Goal: Task Accomplishment & Management: Contribute content

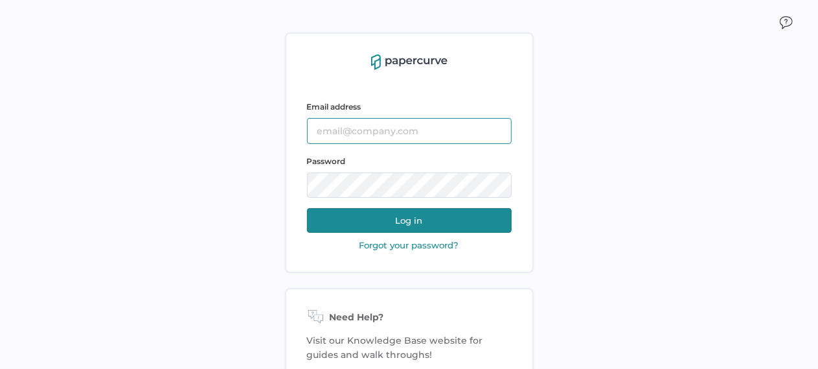
type input "tania.dmytrasz@fresenius-kabi.com"
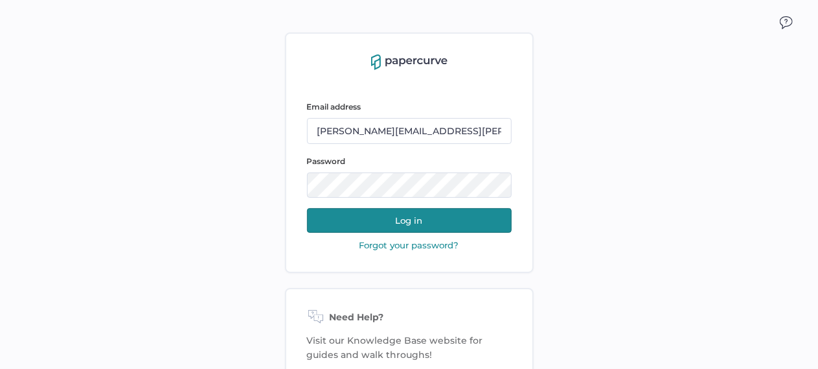
click at [432, 233] on div "Email address tania.dmytrasz@fresenius-kabi.com Password Log in" at bounding box center [409, 166] width 205 height 143
click at [431, 218] on button "Log in" at bounding box center [409, 220] width 205 height 25
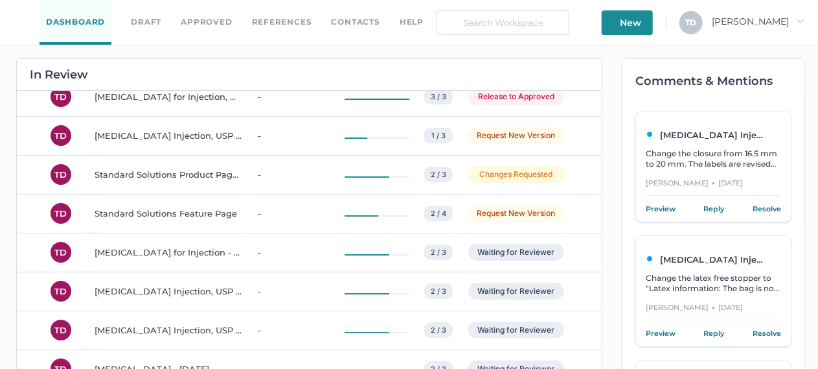
scroll to position [2462, 0]
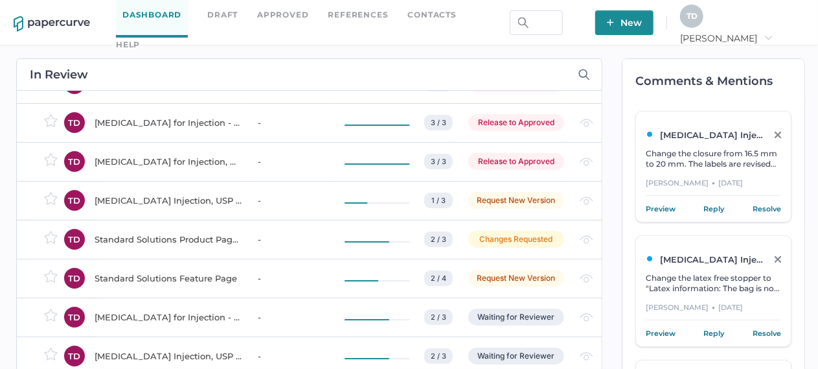
click at [245, 244] on td "-" at bounding box center [288, 239] width 87 height 39
click at [642, 31] on span "New" at bounding box center [624, 22] width 35 height 25
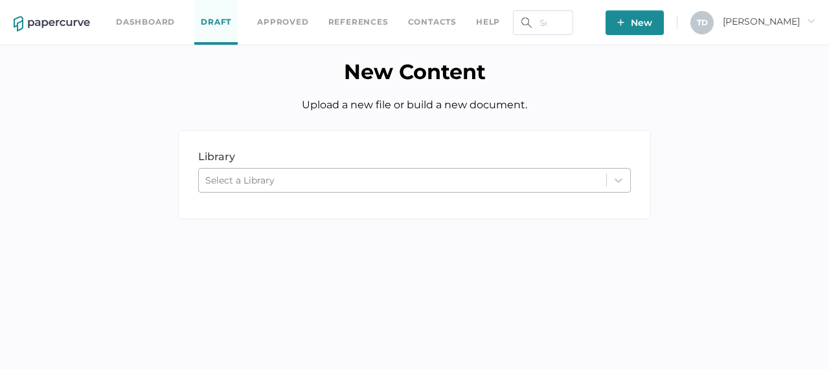
click at [326, 182] on div "Select a Library" at bounding box center [402, 179] width 407 height 19
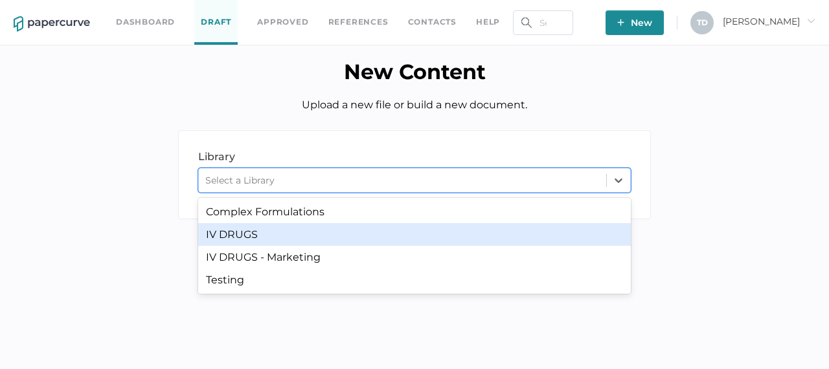
click at [308, 259] on div "IV DRUGS - Marketing" at bounding box center [414, 257] width 433 height 23
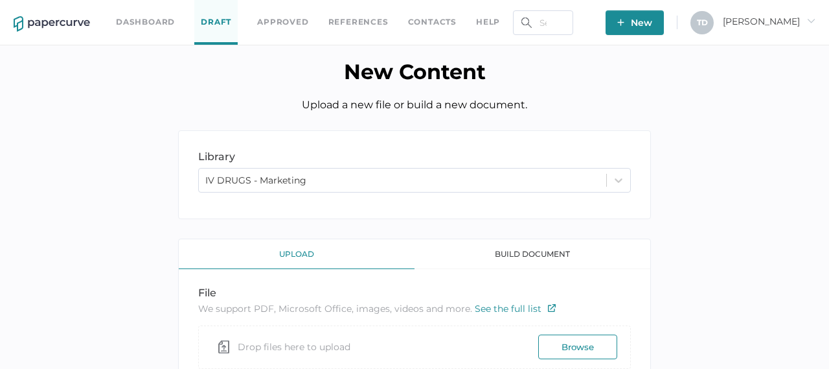
click at [301, 258] on div "upload" at bounding box center [297, 254] width 236 height 30
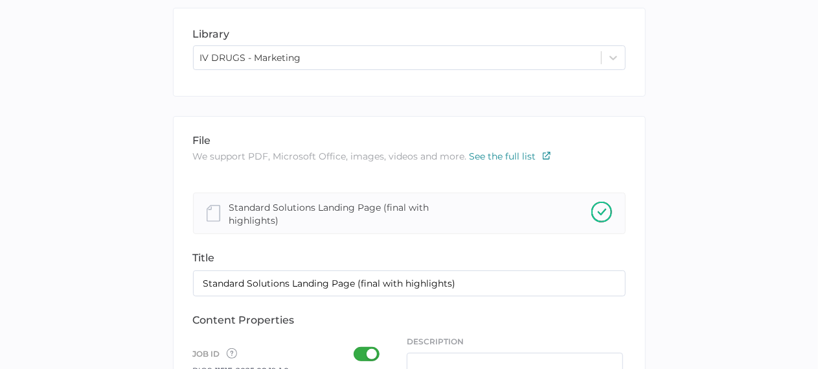
scroll to position [143, 0]
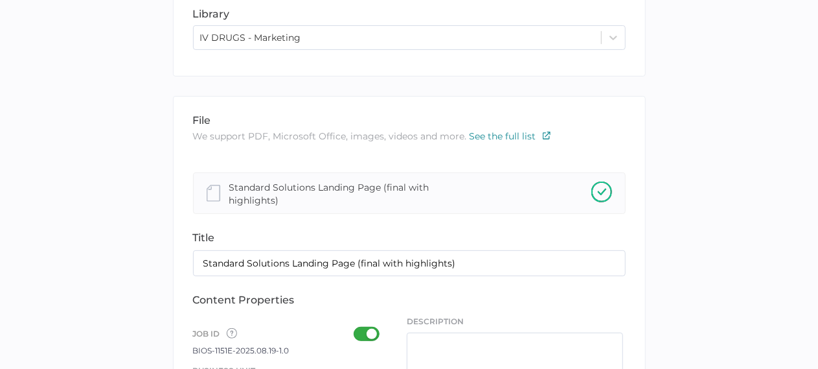
click at [362, 120] on div "file" at bounding box center [409, 120] width 433 height 12
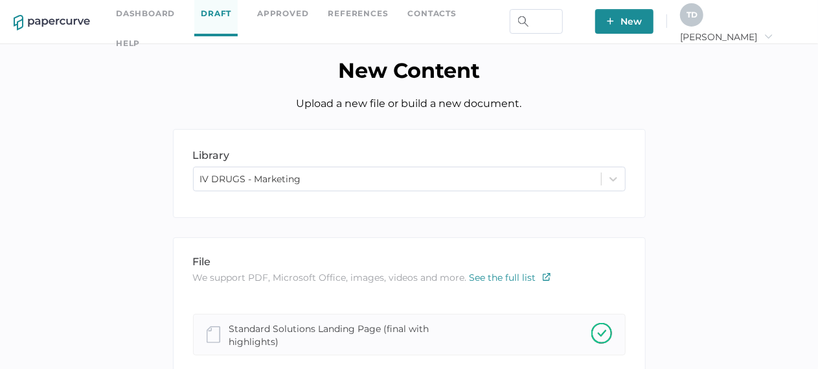
scroll to position [0, 0]
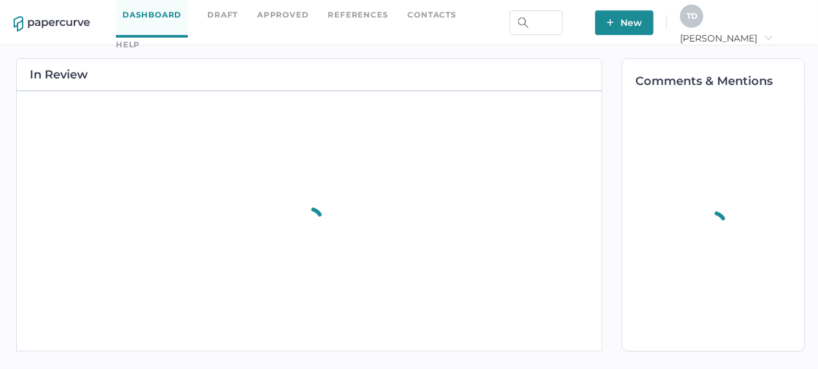
click at [642, 27] on span "New" at bounding box center [624, 22] width 35 height 25
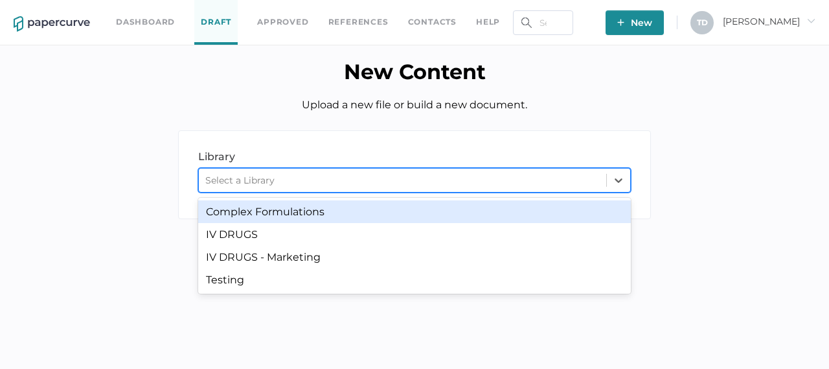
click at [294, 171] on div "Select a Library" at bounding box center [402, 179] width 407 height 19
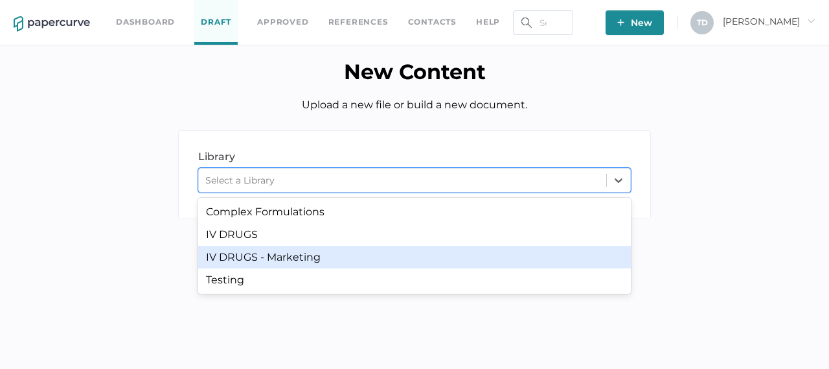
click at [287, 253] on div "IV DRUGS - Marketing" at bounding box center [414, 257] width 433 height 23
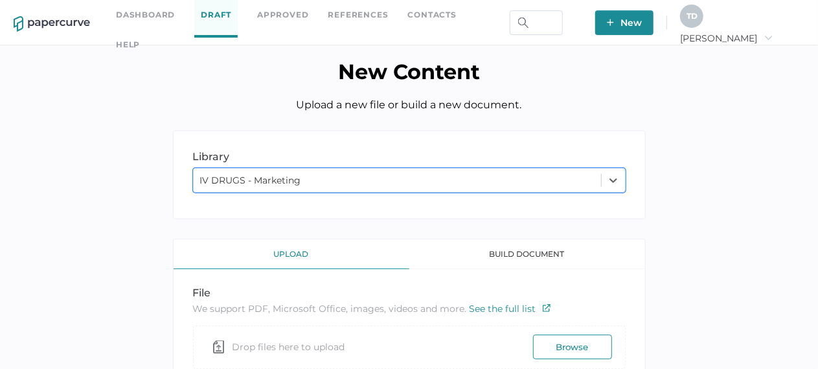
scroll to position [78, 0]
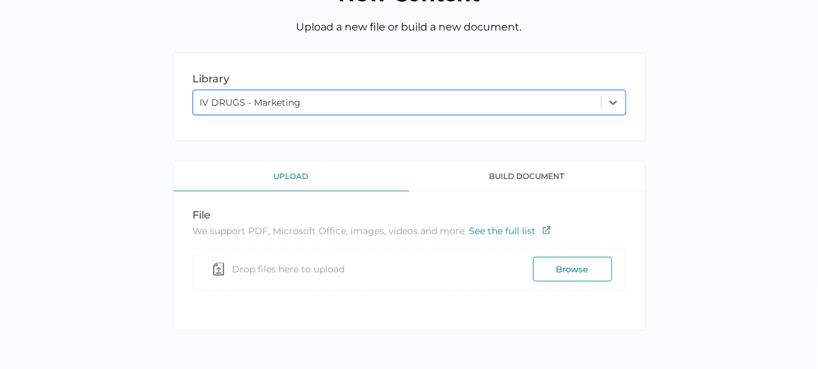
click at [591, 268] on button "Browse" at bounding box center [572, 269] width 79 height 25
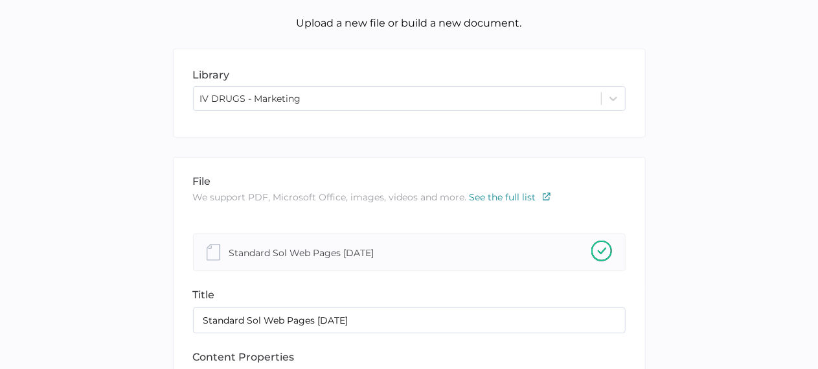
scroll to position [143, 0]
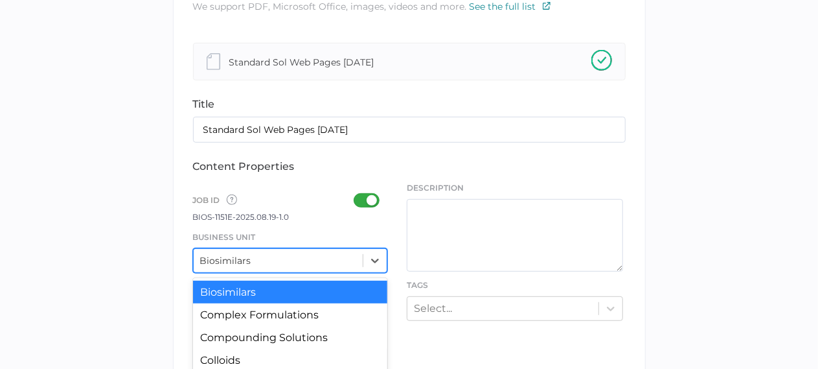
click at [303, 264] on div "option Infusion Technology focused, 5 of 12. 12 results available. Use Up and D…" at bounding box center [290, 260] width 195 height 25
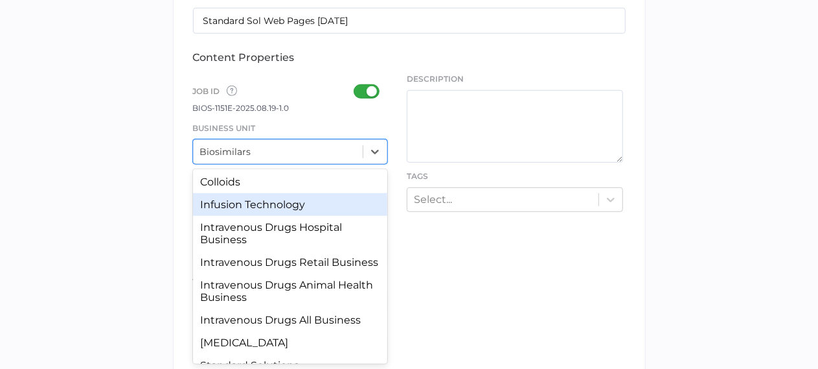
scroll to position [123, 0]
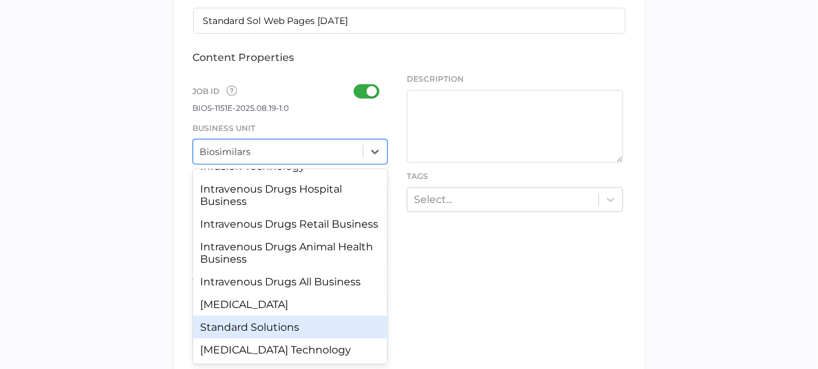
click at [279, 331] on div "Standard Solutions" at bounding box center [290, 326] width 195 height 23
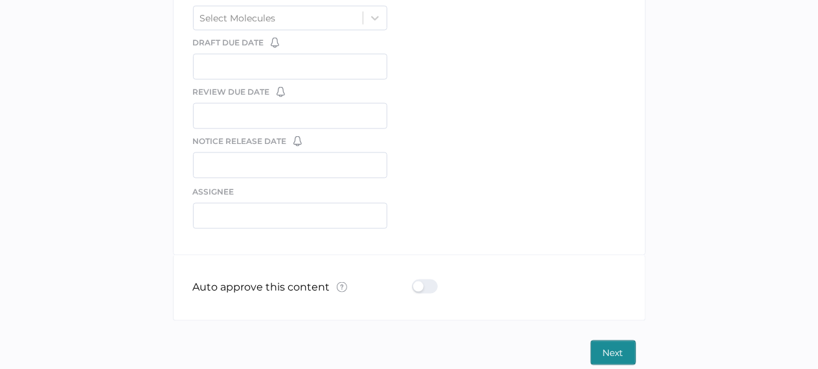
scroll to position [874, 0]
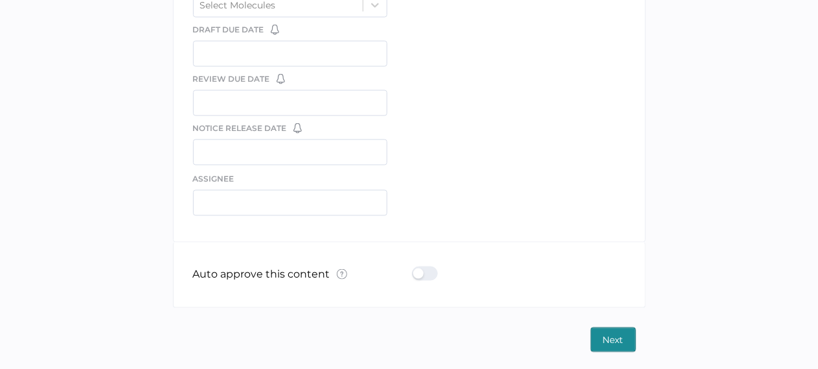
click at [615, 337] on span "Next" at bounding box center [613, 339] width 21 height 23
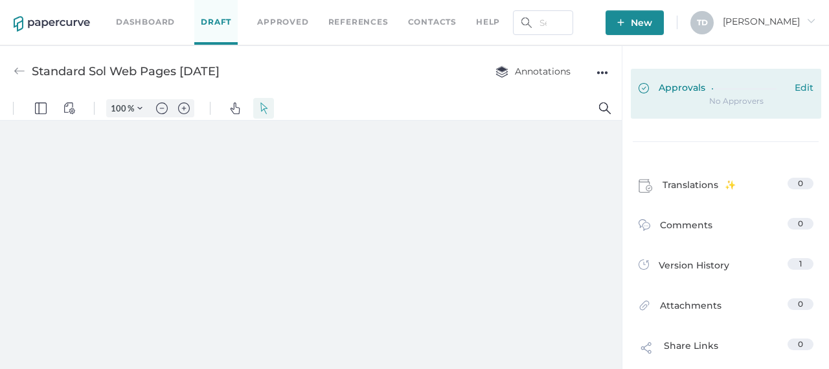
click at [695, 88] on span "Approvals" at bounding box center [672, 89] width 67 height 14
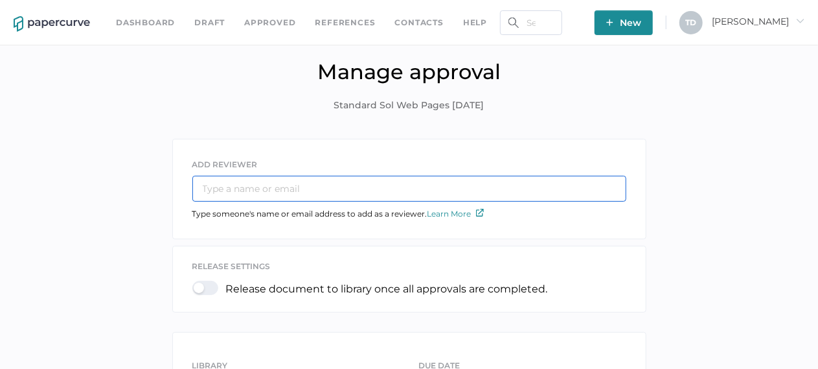
click at [303, 193] on input "text" at bounding box center [409, 189] width 434 height 26
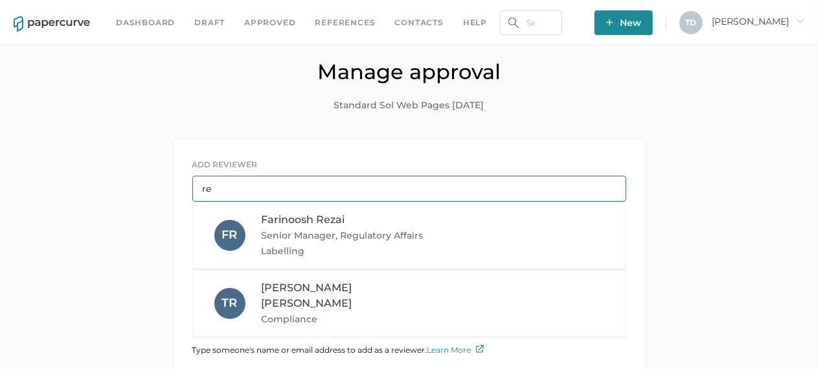
type input "r"
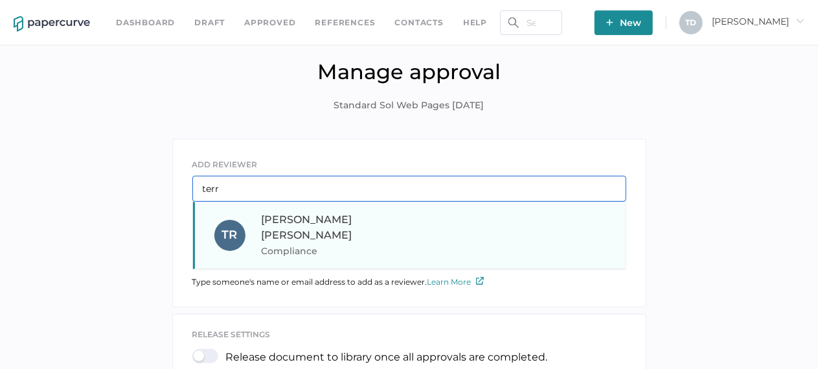
type input "terr"
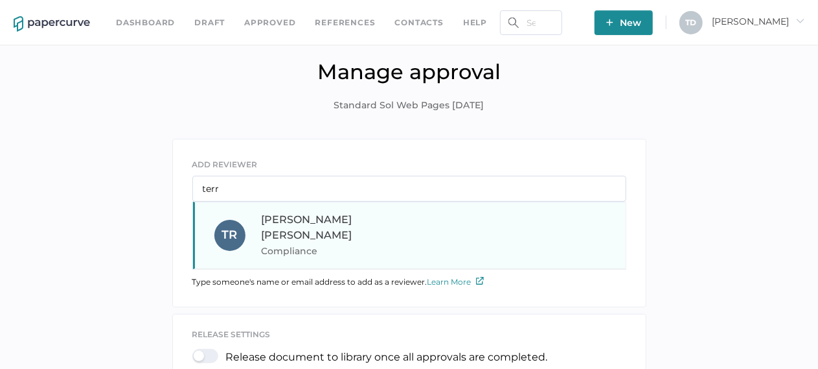
click at [301, 222] on span "Terry Reid" at bounding box center [307, 227] width 91 height 28
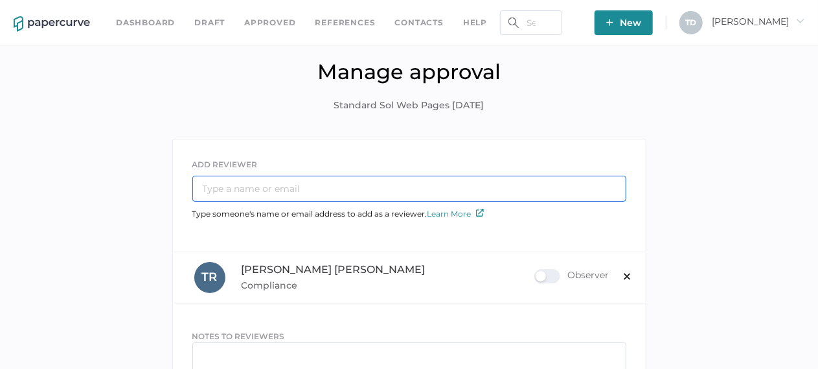
click at [283, 190] on input "text" at bounding box center [409, 189] width 434 height 26
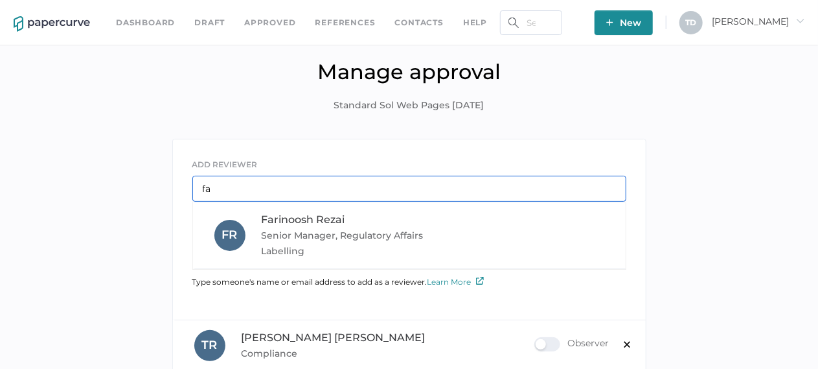
type input "f"
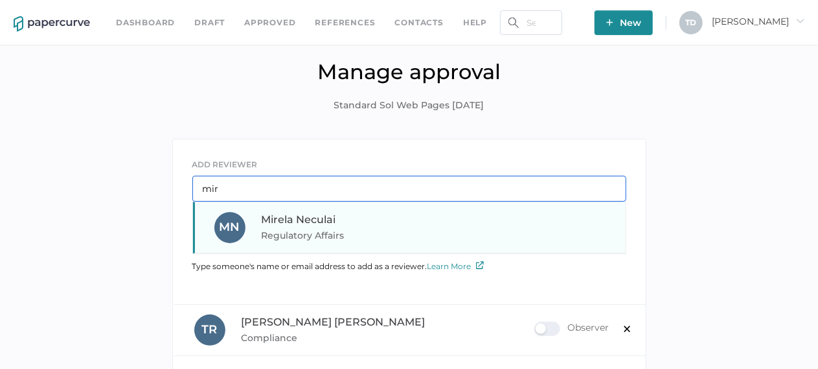
type input "mir"
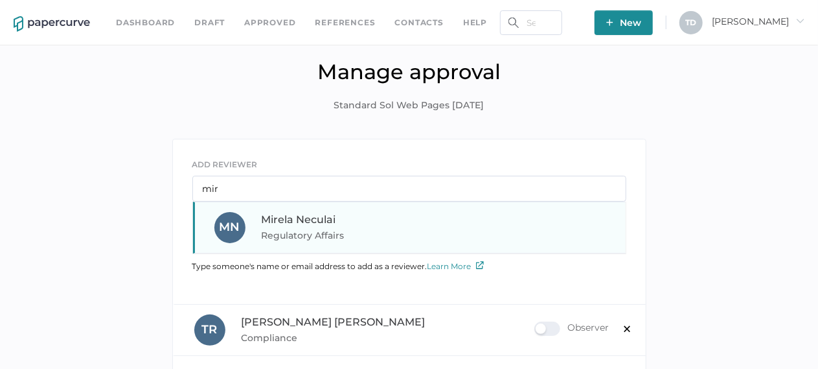
click at [329, 242] on div "M N Mirela Neculai Regulatory Affairs" at bounding box center [409, 227] width 433 height 52
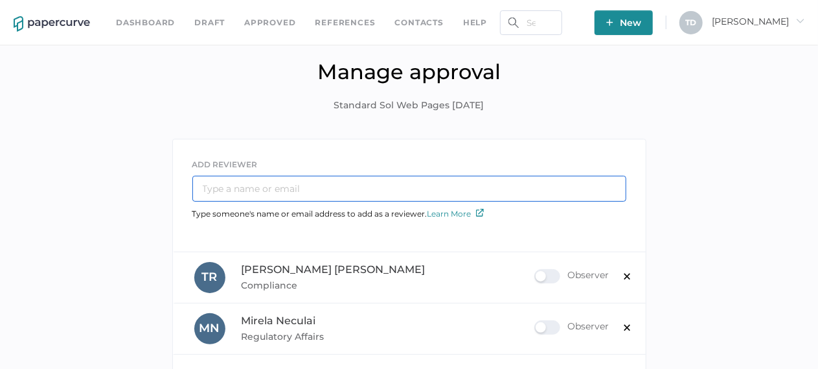
click at [312, 192] on input "text" at bounding box center [409, 189] width 434 height 26
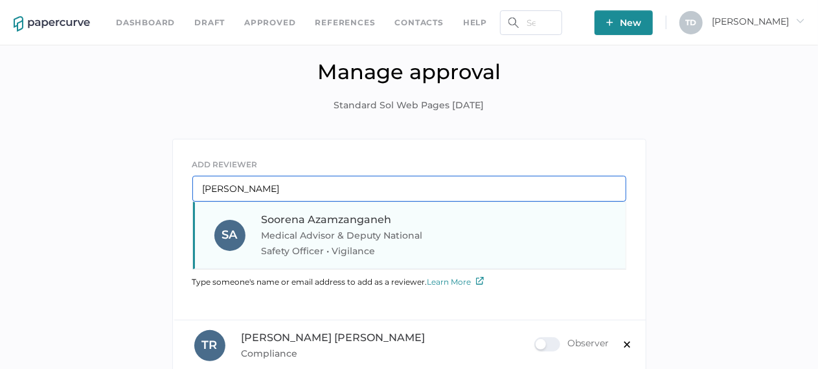
type input "sooren"
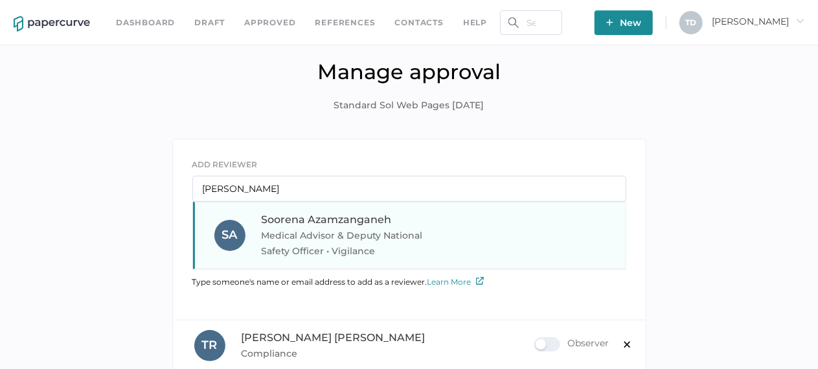
click at [306, 225] on div "Soorena Azamzanganeh Medical Advisor & Deputy National Safety Officer • Vigilan…" at bounding box center [350, 235] width 176 height 47
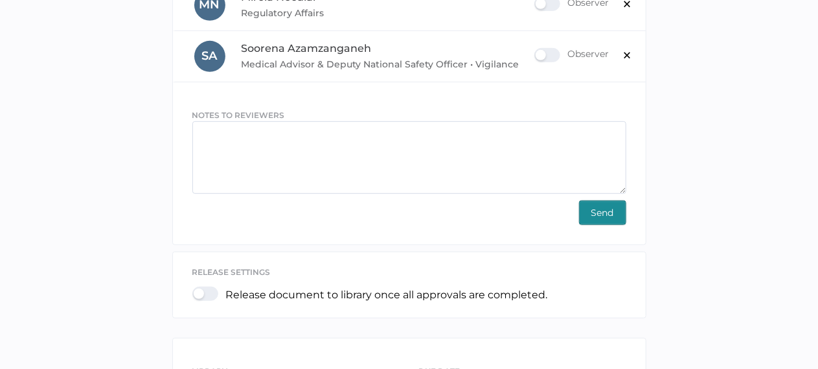
scroll to position [324, 0]
click at [602, 208] on span "Send" at bounding box center [602, 211] width 23 height 23
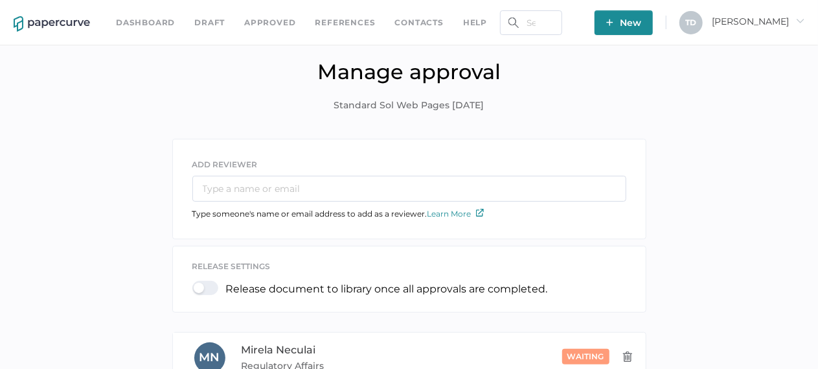
scroll to position [259, 0]
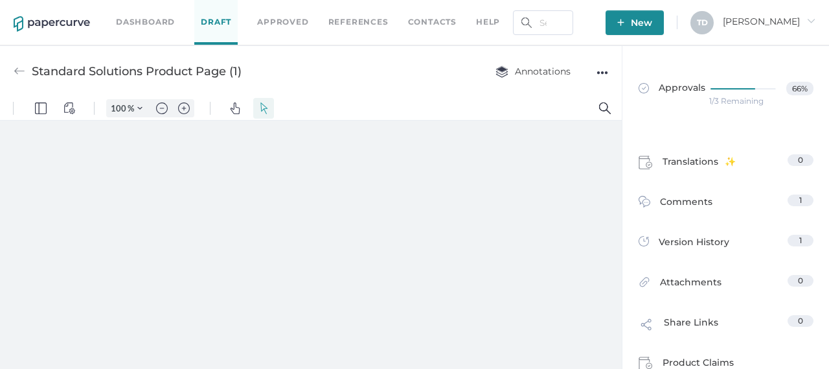
type input "136"
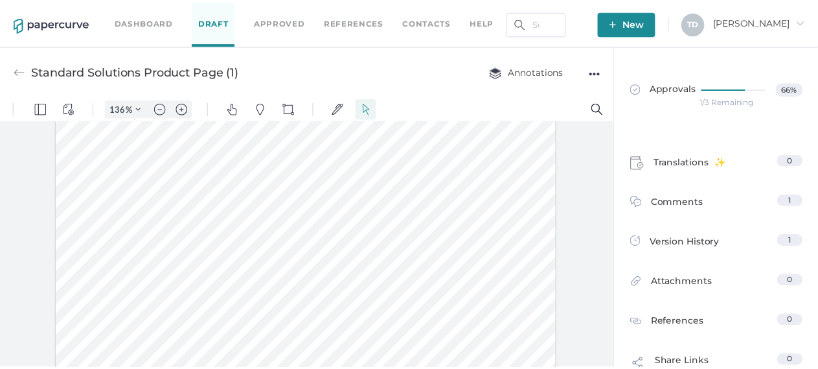
scroll to position [650, 0]
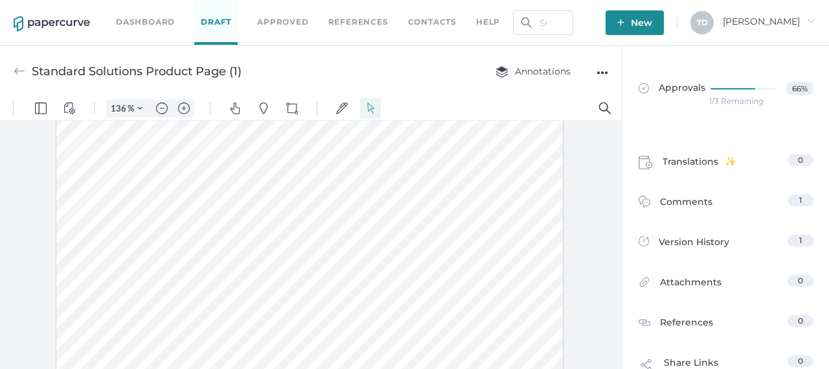
click at [608, 69] on div "●●●" at bounding box center [603, 72] width 12 height 18
click at [538, 121] on span "Delete" at bounding box center [551, 121] width 89 height 24
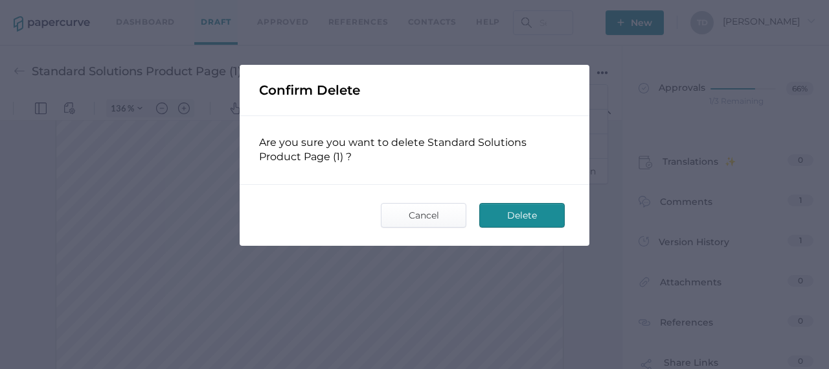
click at [533, 205] on span "Delete" at bounding box center [522, 214] width 61 height 23
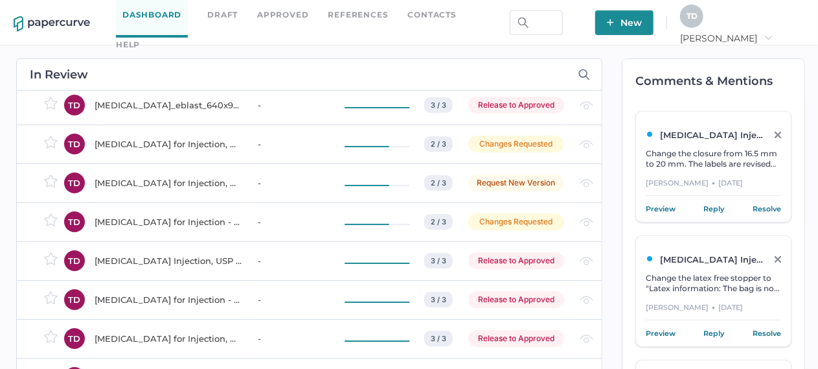
scroll to position [2332, 0]
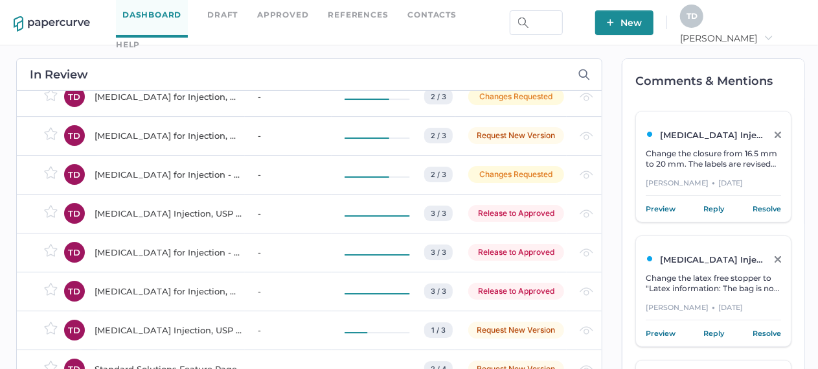
click at [284, 310] on td "-" at bounding box center [288, 329] width 87 height 39
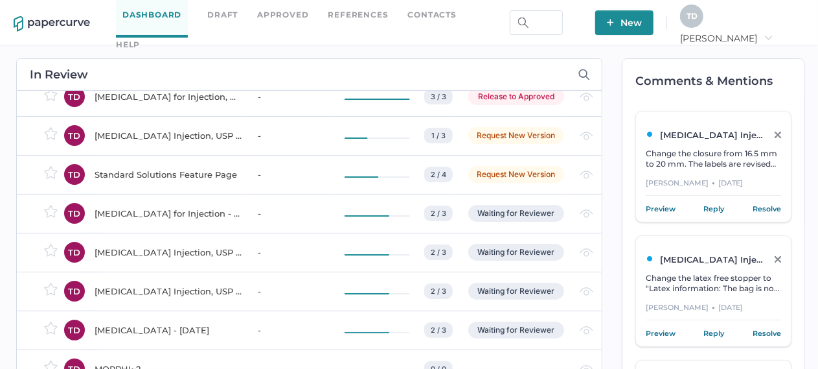
scroll to position [2591, 0]
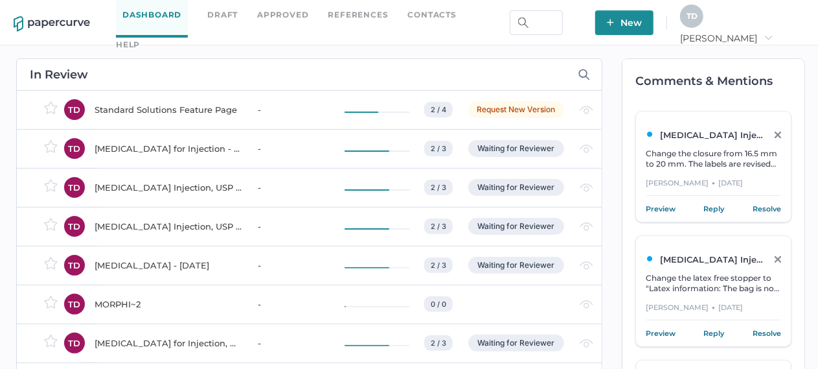
click at [165, 113] on div "Standard Solutions Feature Page" at bounding box center [169, 110] width 148 height 16
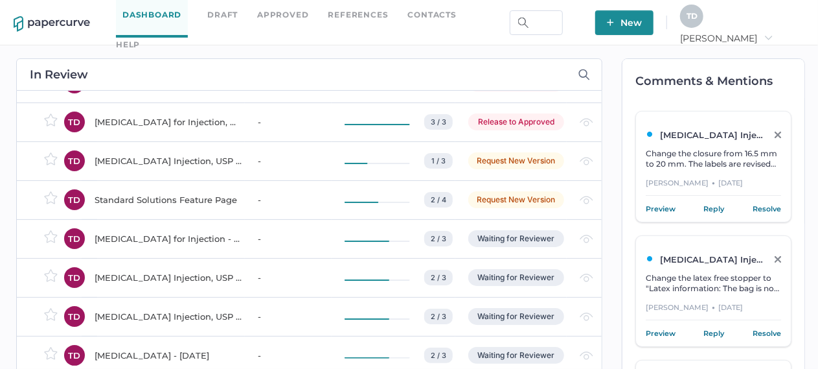
scroll to position [2397, 0]
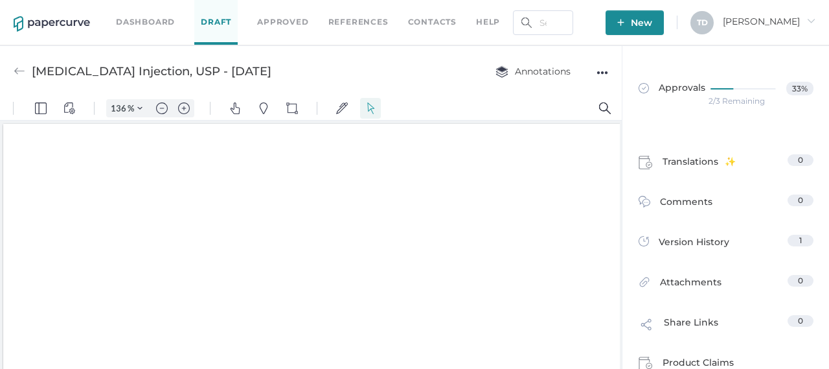
type input "136"
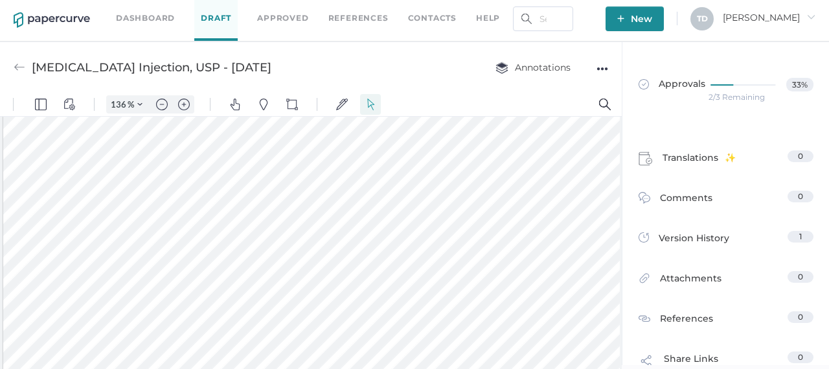
scroll to position [5, 0]
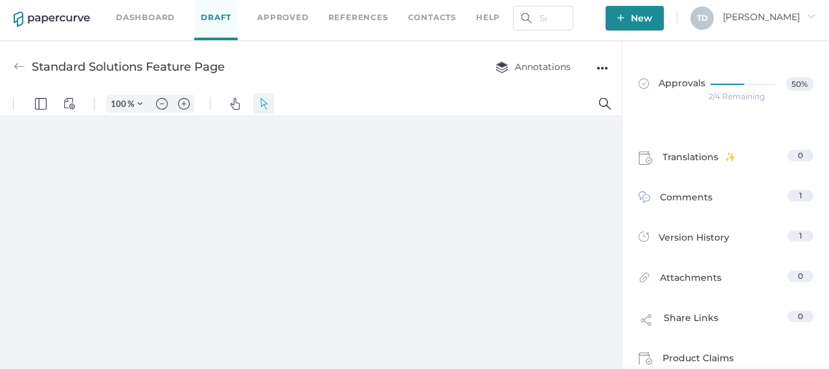
scroll to position [5, 0]
click at [612, 71] on div "Standard Solutions Feature Page Annotations ●●●" at bounding box center [311, 65] width 622 height 51
click at [602, 70] on div "●●●" at bounding box center [603, 67] width 12 height 18
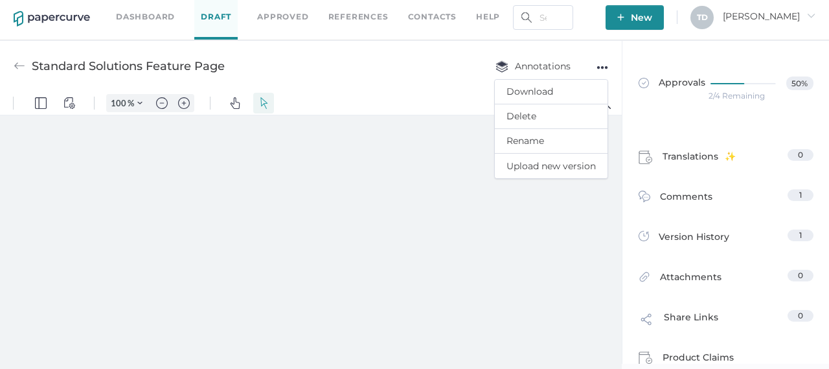
type input "136"
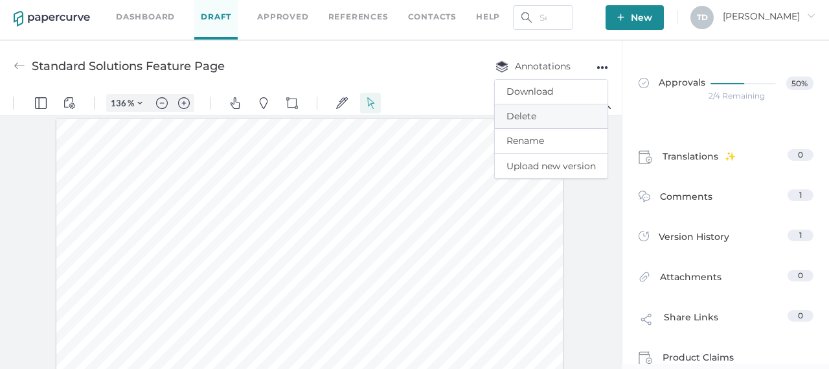
click at [529, 121] on span "Delete" at bounding box center [551, 116] width 89 height 24
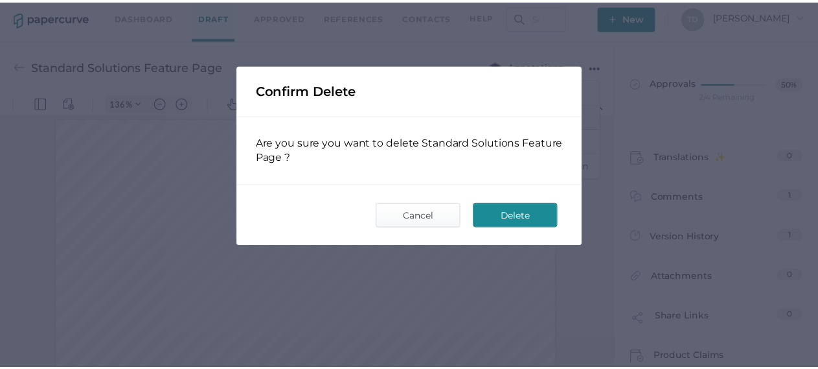
scroll to position [1, 0]
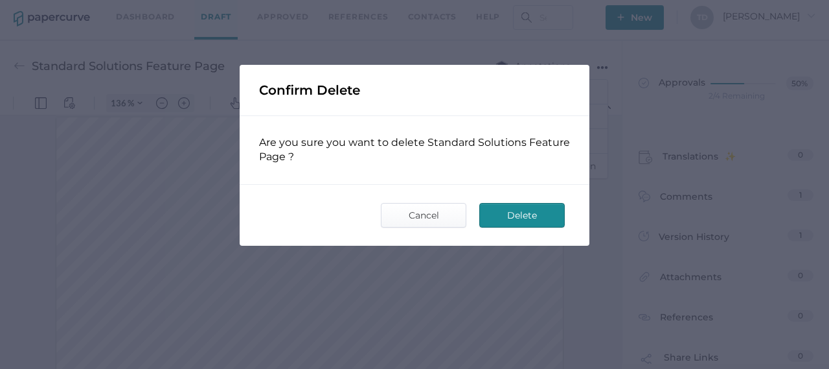
click at [505, 211] on span "Delete" at bounding box center [522, 214] width 61 height 23
